Goal: Use online tool/utility: Utilize a website feature to perform a specific function

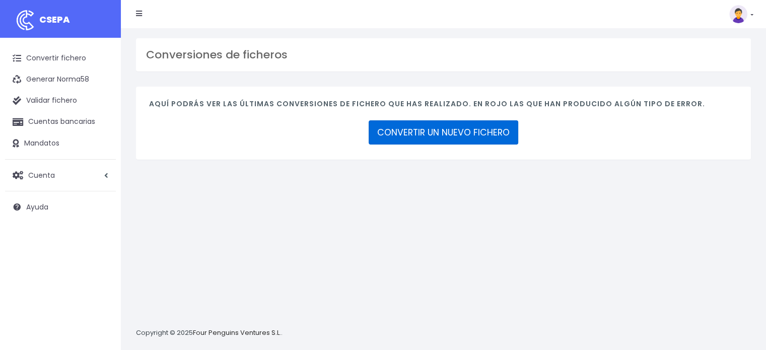
click at [437, 134] on link "CONVERTIR UN NUEVO FICHERO" at bounding box center [444, 132] width 150 height 24
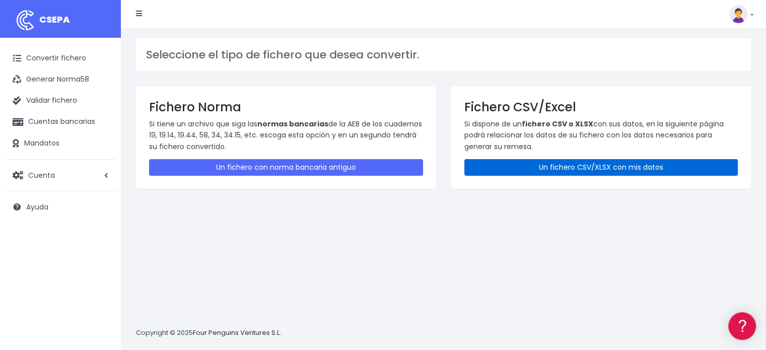
click at [636, 167] on link "Un fichero CSV/XLSX con mis datos" at bounding box center [601, 167] width 274 height 17
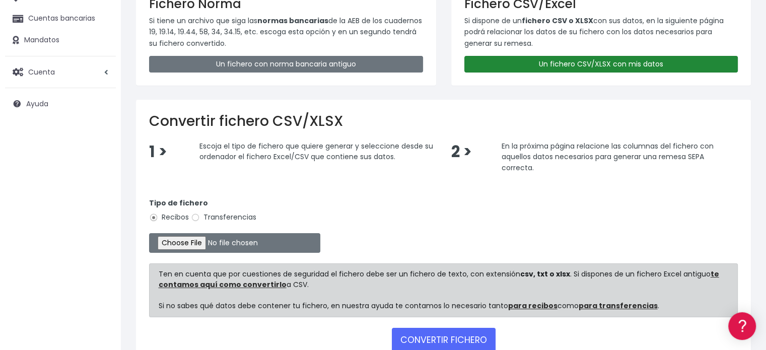
scroll to position [151, 0]
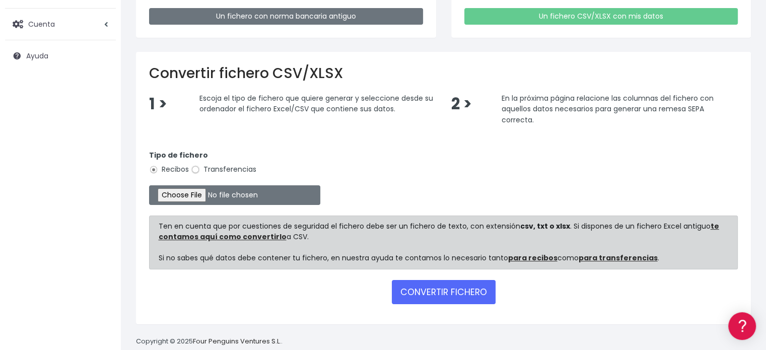
click at [194, 170] on input "Transferencias" at bounding box center [195, 169] width 9 height 9
radio input "true"
click at [195, 195] on input "file" at bounding box center [234, 195] width 171 height 20
type input "C:\fakepath\transferencias-2025-09-25.csv"
click at [429, 286] on button "CONVERTIR FICHERO" at bounding box center [444, 292] width 104 height 24
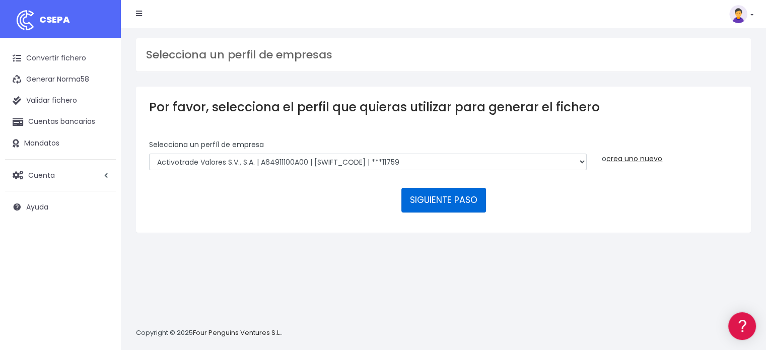
click at [437, 195] on button "SIGUIENTE PASO" at bounding box center [443, 200] width 85 height 24
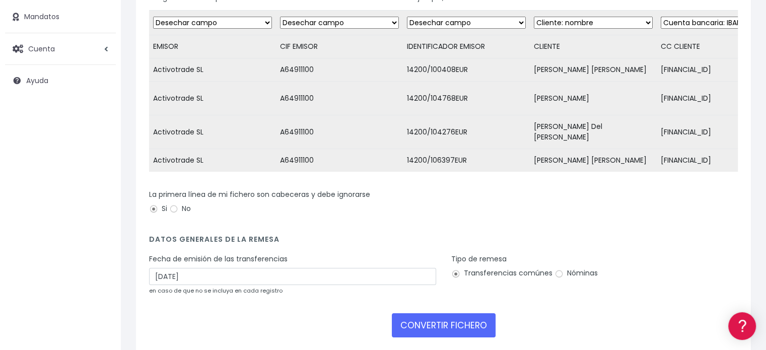
scroll to position [151, 0]
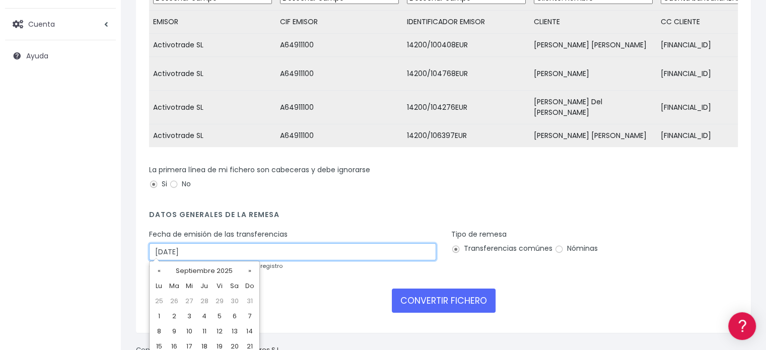
click at [184, 251] on input "28/09/2025" at bounding box center [292, 251] width 287 height 17
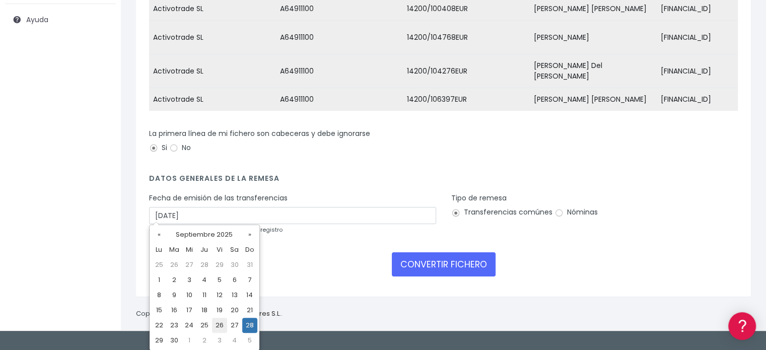
click at [217, 324] on td "26" at bounding box center [219, 325] width 15 height 15
type input "26/09/2025"
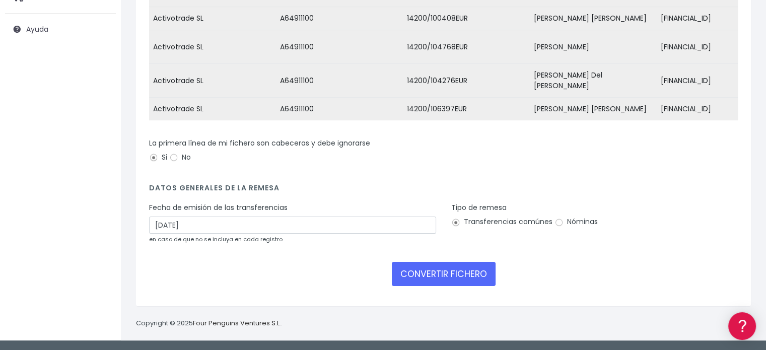
scroll to position [173, 0]
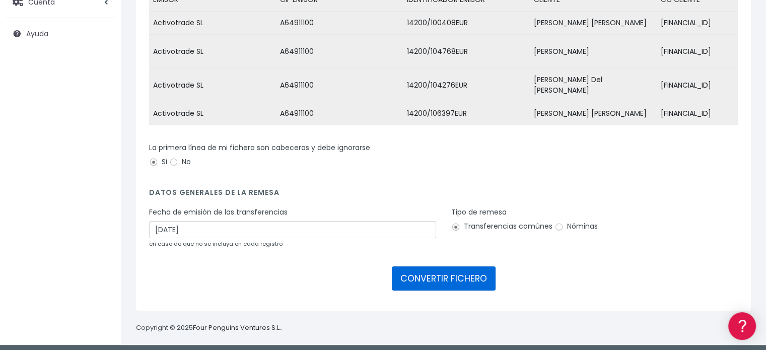
click at [442, 273] on button "CONVERTIR FICHERO" at bounding box center [444, 278] width 104 height 24
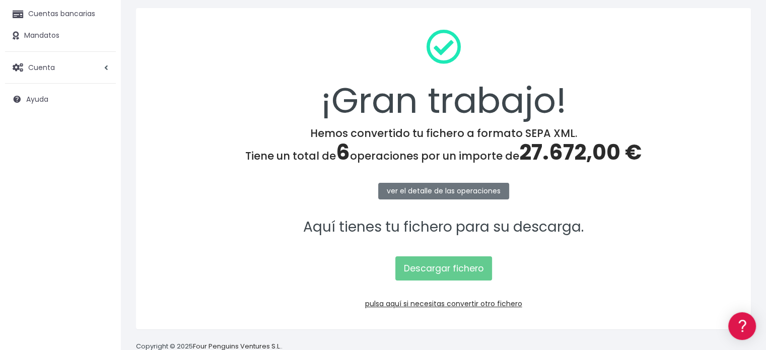
scroll to position [130, 0]
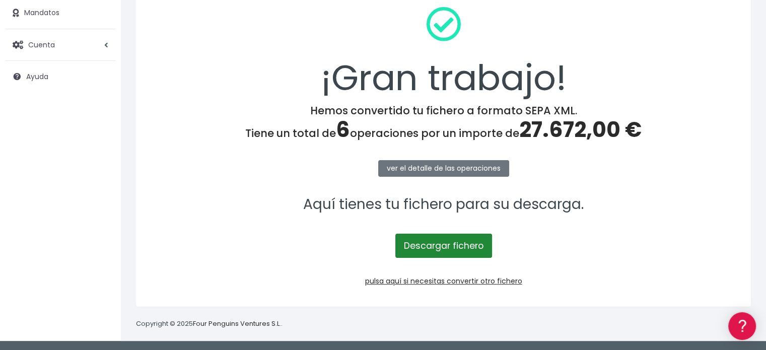
click at [449, 246] on link "Descargar fichero" at bounding box center [443, 246] width 97 height 24
